Goal: Transaction & Acquisition: Purchase product/service

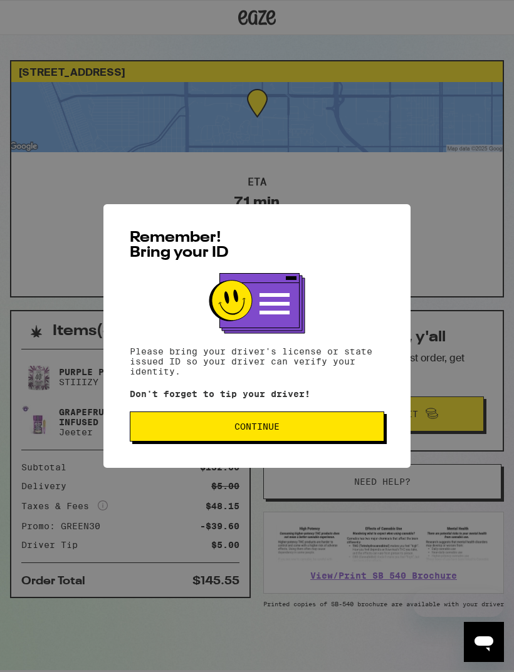
click at [157, 442] on button "Continue" at bounding box center [257, 427] width 254 height 30
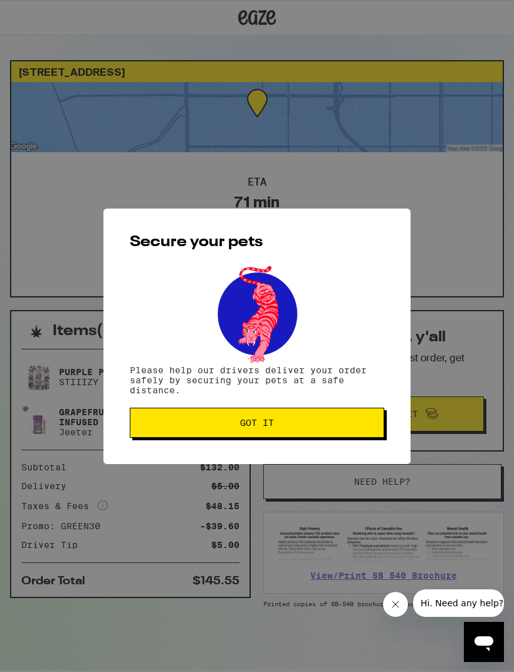
click at [153, 438] on button "Got it" at bounding box center [257, 423] width 254 height 30
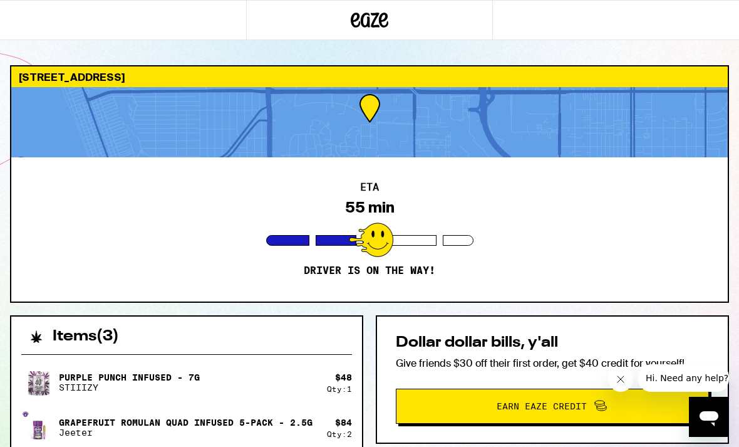
click at [333, 436] on div "Qty: 2" at bounding box center [339, 434] width 25 height 8
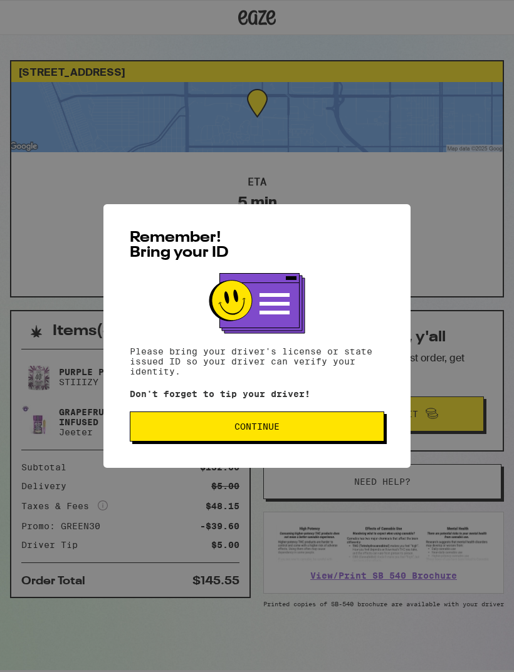
click at [311, 436] on button "Continue" at bounding box center [257, 427] width 254 height 30
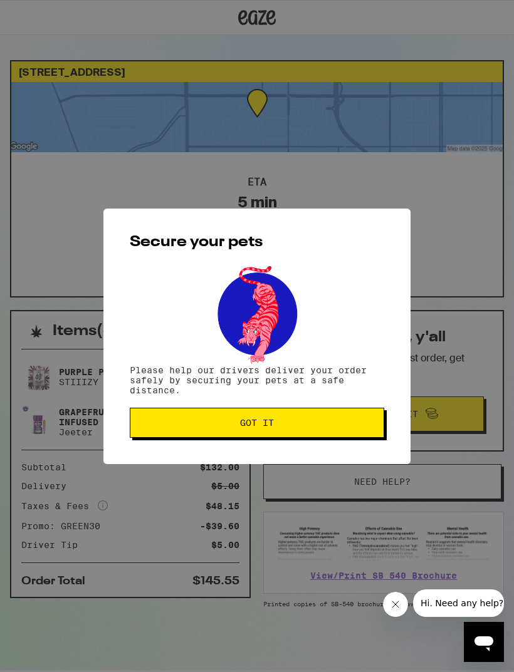
click at [337, 430] on button "Got it" at bounding box center [257, 423] width 254 height 30
